Goal: Task Accomplishment & Management: Use online tool/utility

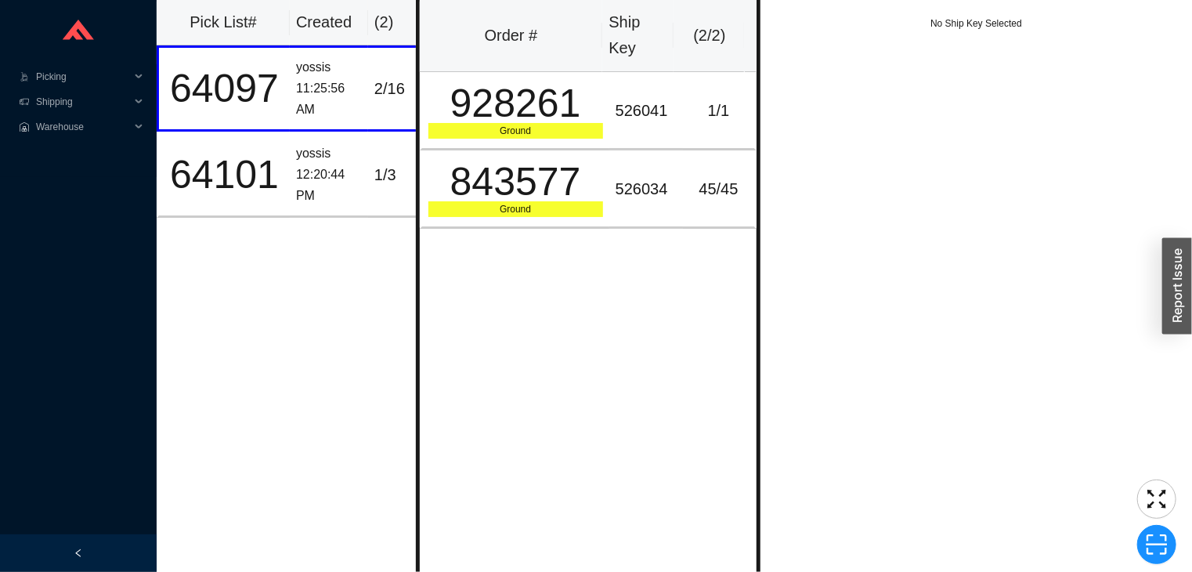
click at [646, 425] on div "Order # Ship Key ( 2 / 2 ) 928261 Ground 526041 1 / 1 843577 Ground 526034 45 /…" at bounding box center [588, 286] width 345 height 572
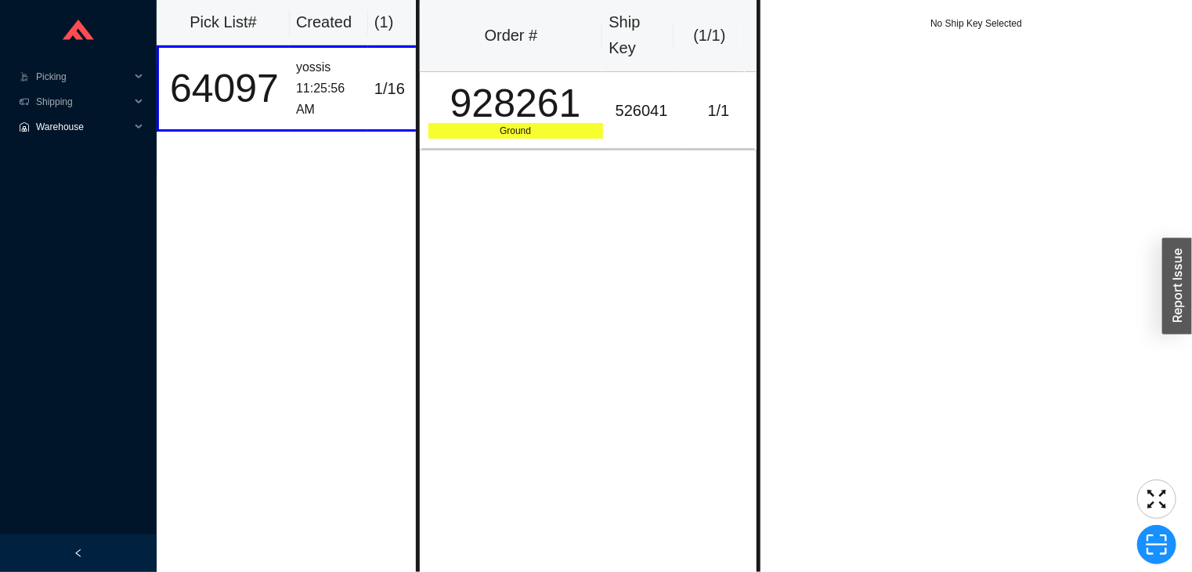
click at [81, 133] on span "Warehouse" at bounding box center [83, 126] width 94 height 25
click at [100, 153] on link "Scan Inventory" at bounding box center [69, 151] width 63 height 11
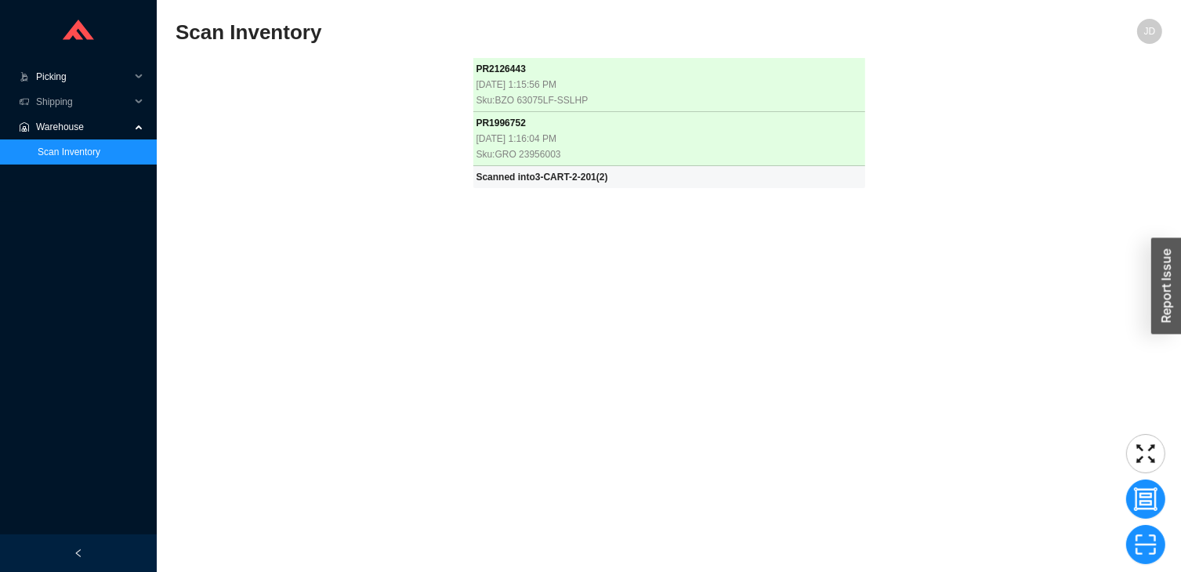
click at [63, 74] on span "Picking" at bounding box center [83, 76] width 94 height 25
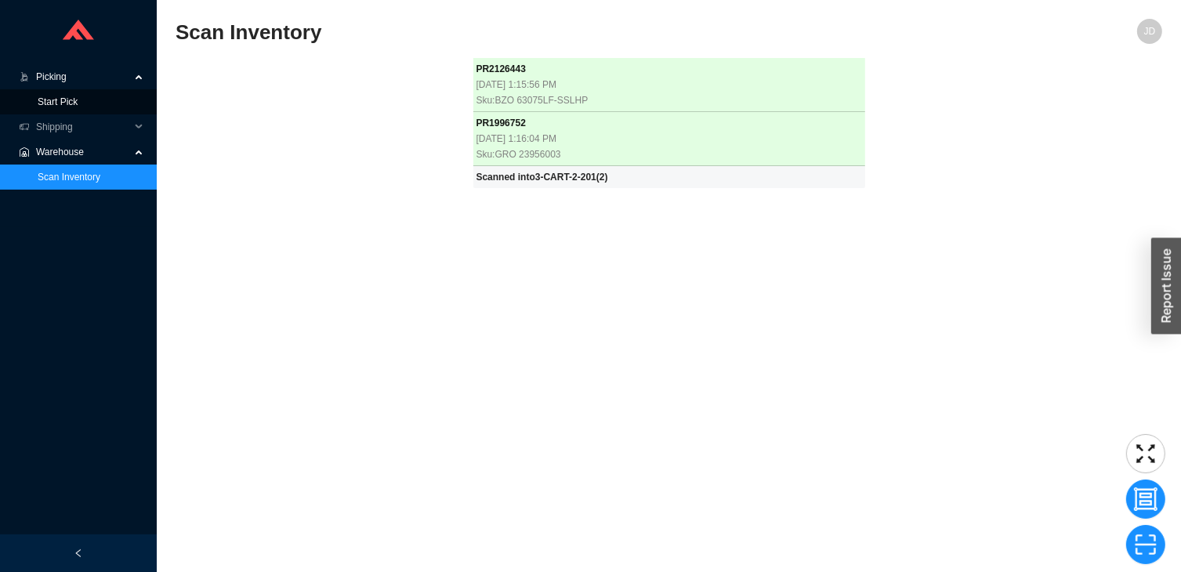
click at [63, 101] on link "Start Pick" at bounding box center [58, 101] width 40 height 11
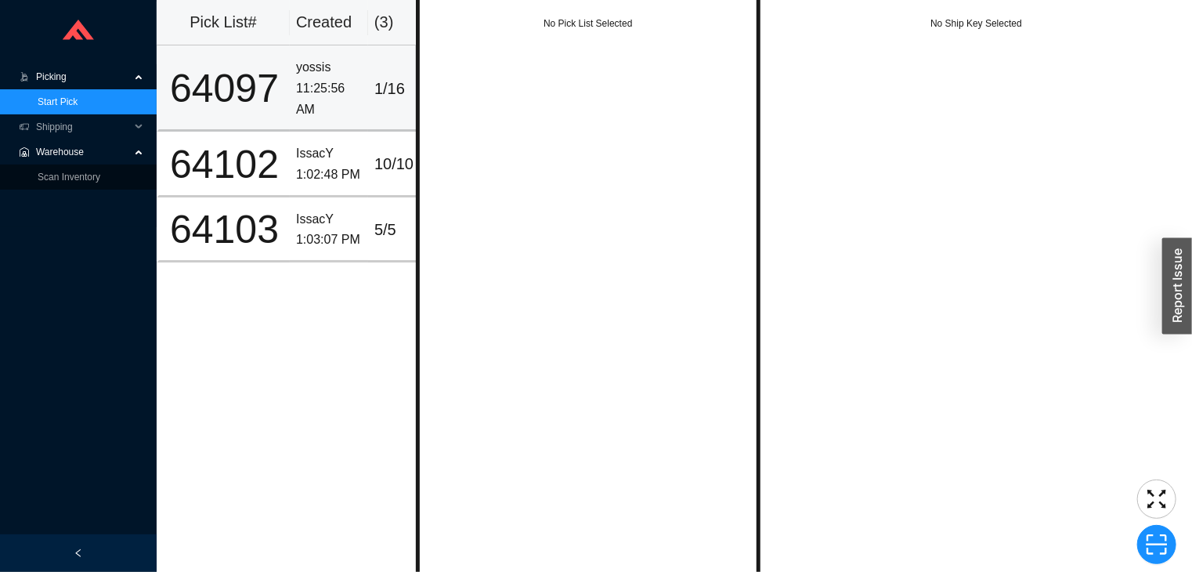
click at [266, 108] on div "64097" at bounding box center [224, 88] width 118 height 39
